Goal: Task Accomplishment & Management: Complete application form

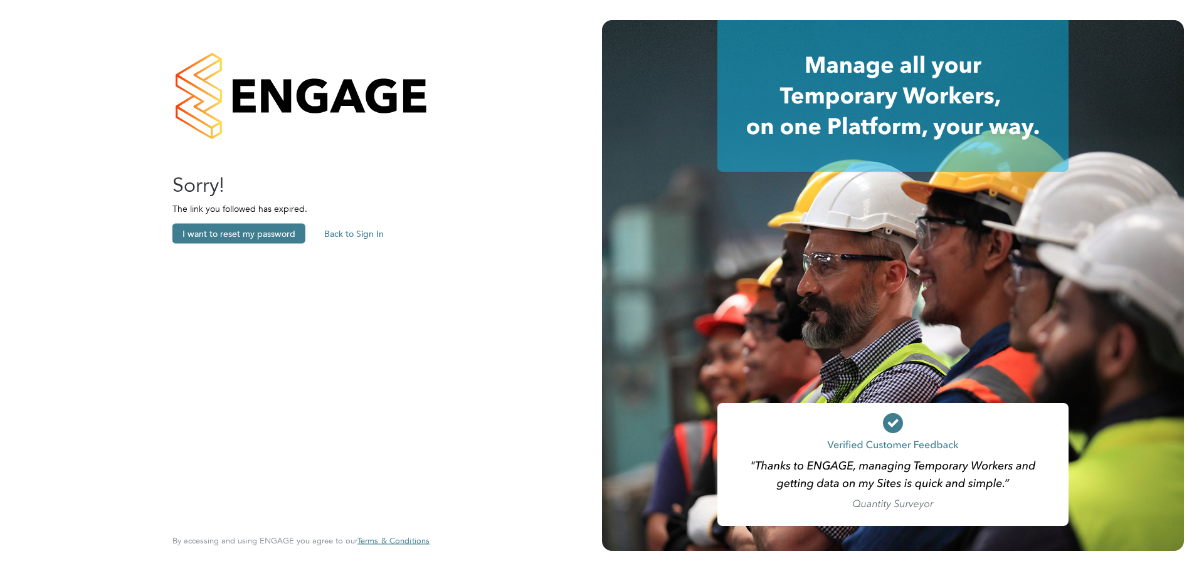
click at [355, 226] on button "Back to Sign In" at bounding box center [354, 234] width 80 height 20
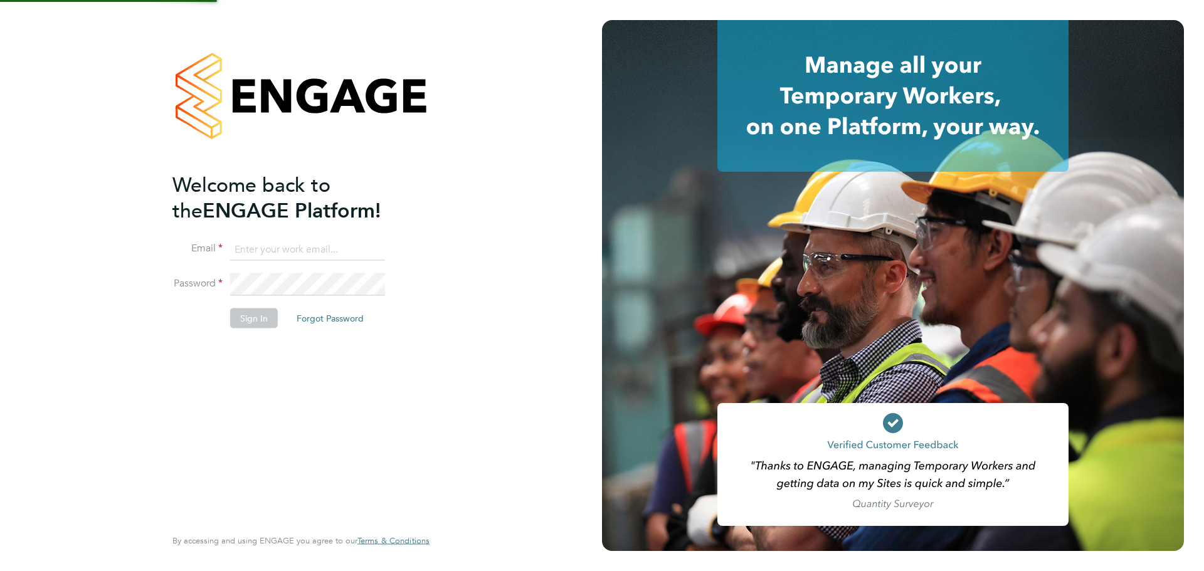
type input "[EMAIL_ADDRESS][DOMAIN_NAME]"
click at [266, 321] on button "Sign In" at bounding box center [254, 318] width 48 height 20
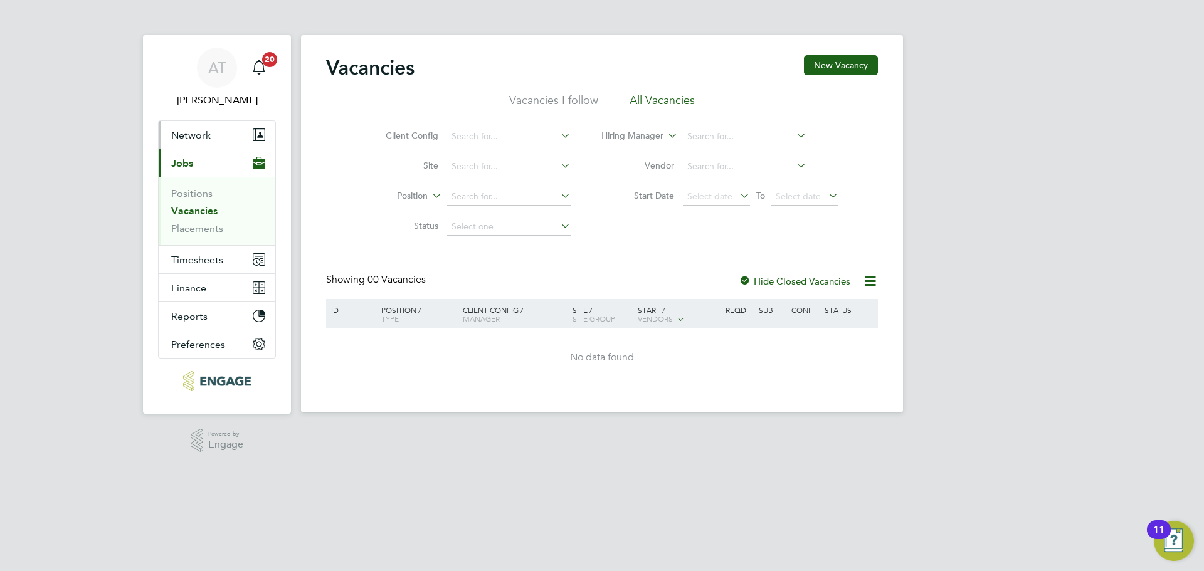
click at [194, 132] on span "Network" at bounding box center [190, 135] width 39 height 12
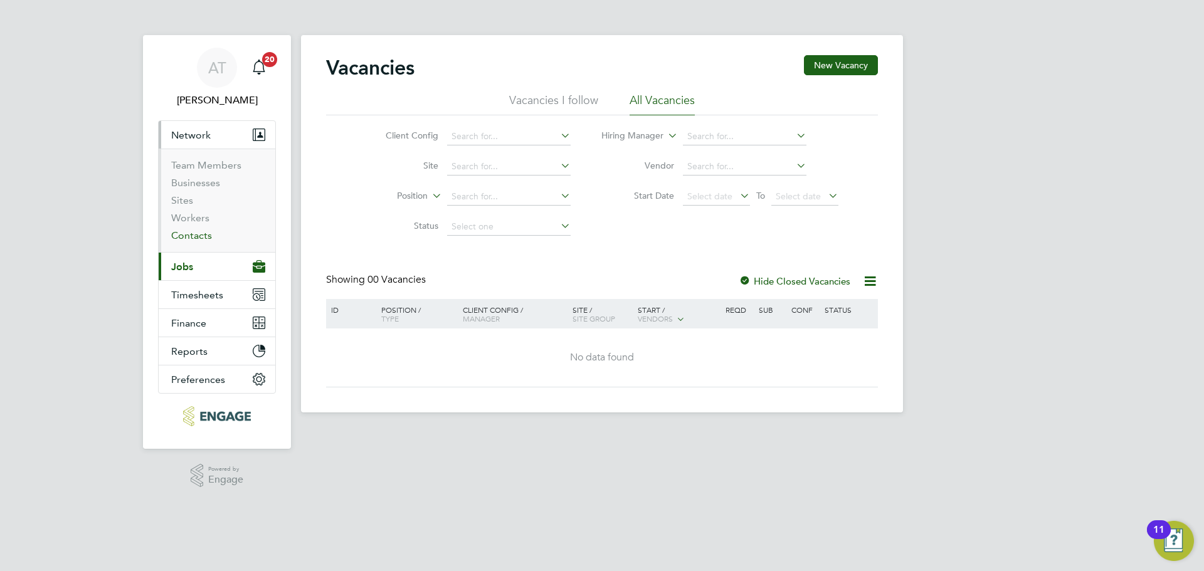
click at [189, 236] on link "Contacts" at bounding box center [191, 235] width 41 height 12
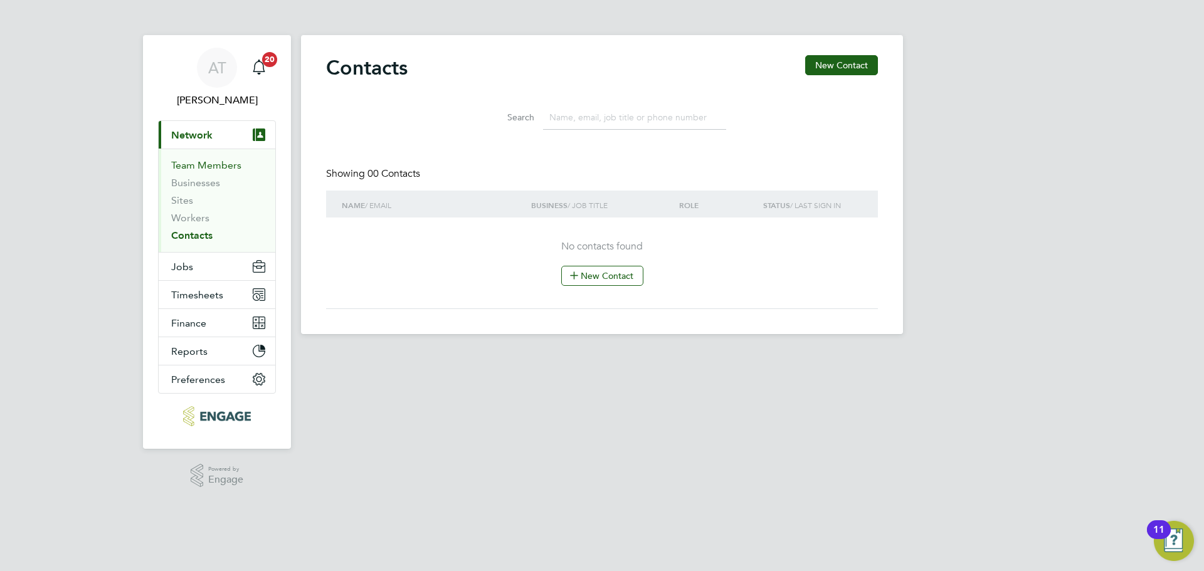
click at [202, 167] on link "Team Members" at bounding box center [206, 165] width 70 height 12
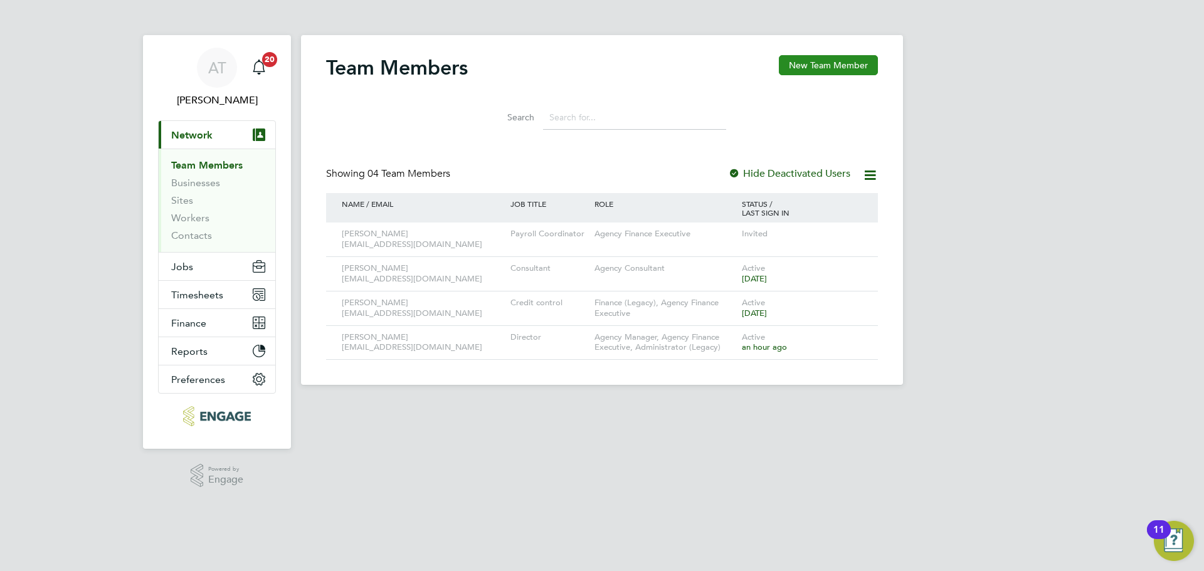
click at [814, 60] on button "New Team Member" at bounding box center [828, 65] width 99 height 20
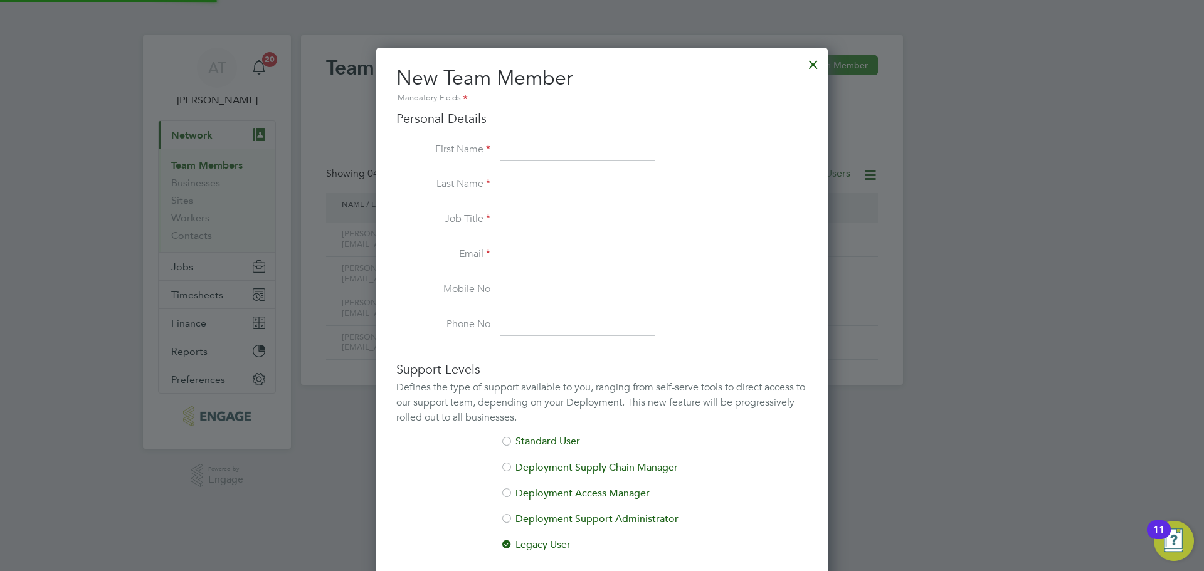
scroll to position [745, 452]
click at [544, 152] on input at bounding box center [577, 150] width 155 height 23
type input "c"
type input "[PERSON_NAME]"
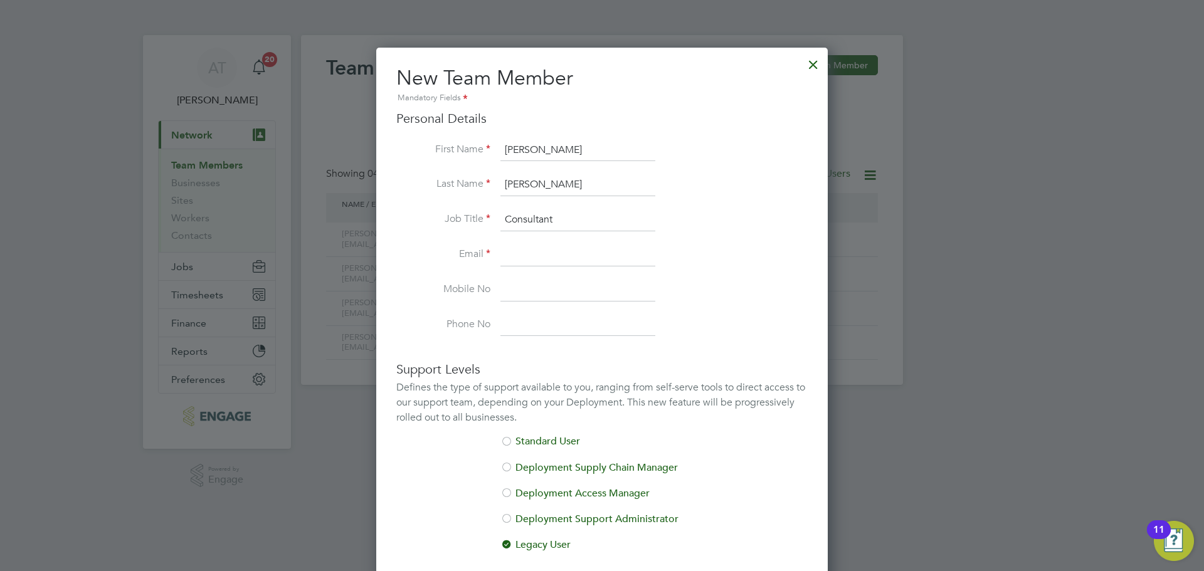
type input "Consultant"
click at [520, 442] on li "Standard User" at bounding box center [601, 448] width 411 height 26
click at [539, 251] on input at bounding box center [577, 255] width 155 height 23
click at [533, 255] on input "[EMAIL_ADDRESS][DOMAIN_NAME]" at bounding box center [577, 255] width 155 height 23
type input "[EMAIL_ADDRESS][DOMAIN_NAME]"
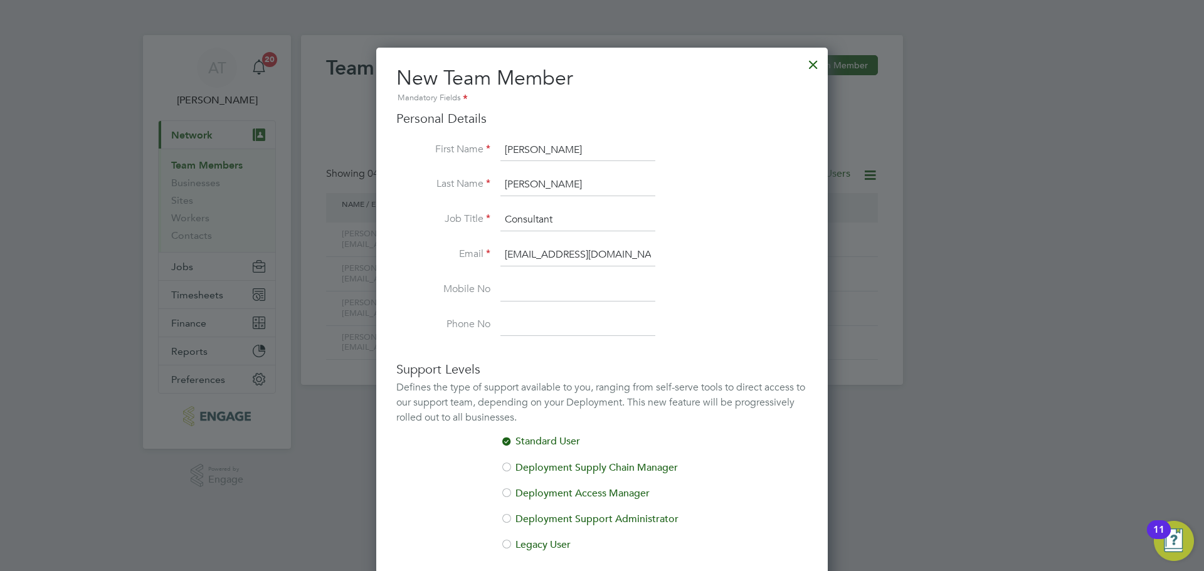
click at [547, 292] on input at bounding box center [577, 290] width 155 height 23
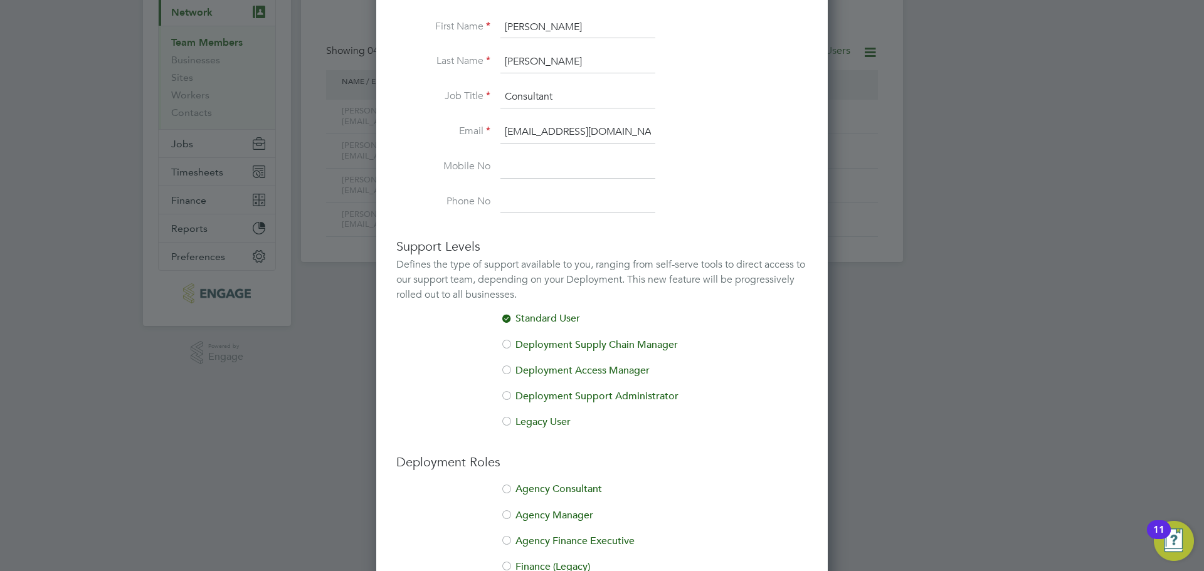
scroll to position [222, 0]
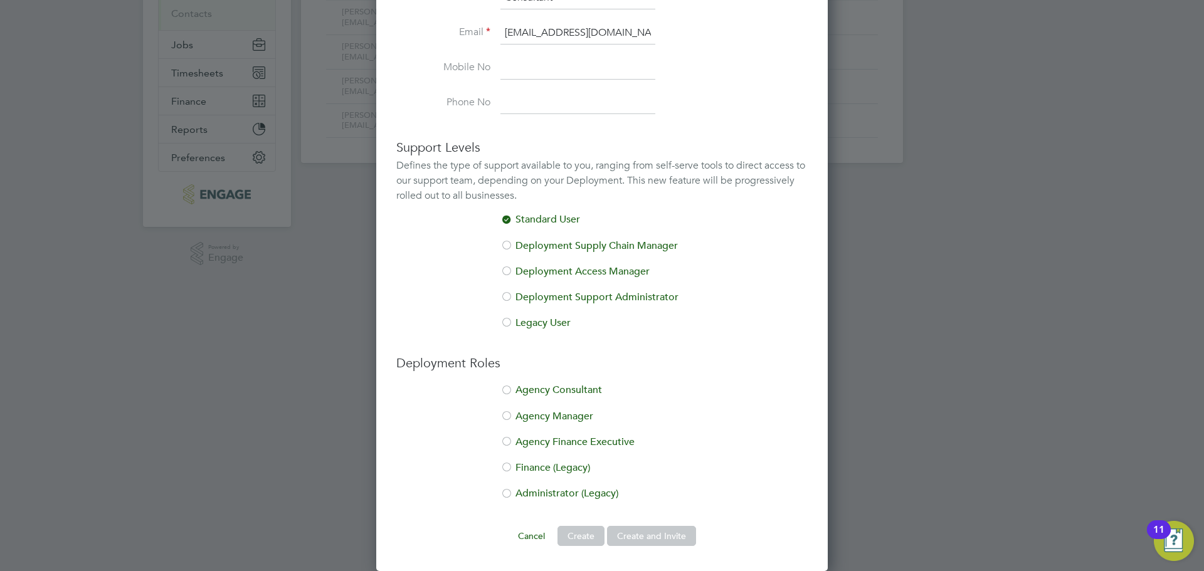
click at [509, 392] on div at bounding box center [506, 391] width 13 height 13
click at [646, 535] on button "Create and Invite" at bounding box center [651, 536] width 89 height 20
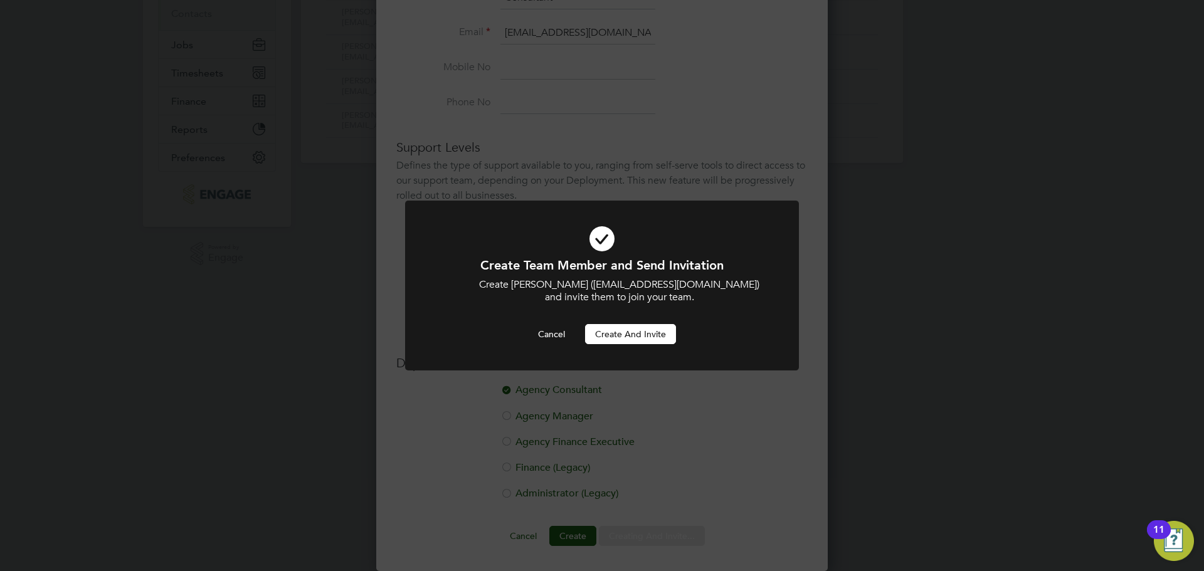
scroll to position [0, 0]
